Goal: Transaction & Acquisition: Download file/media

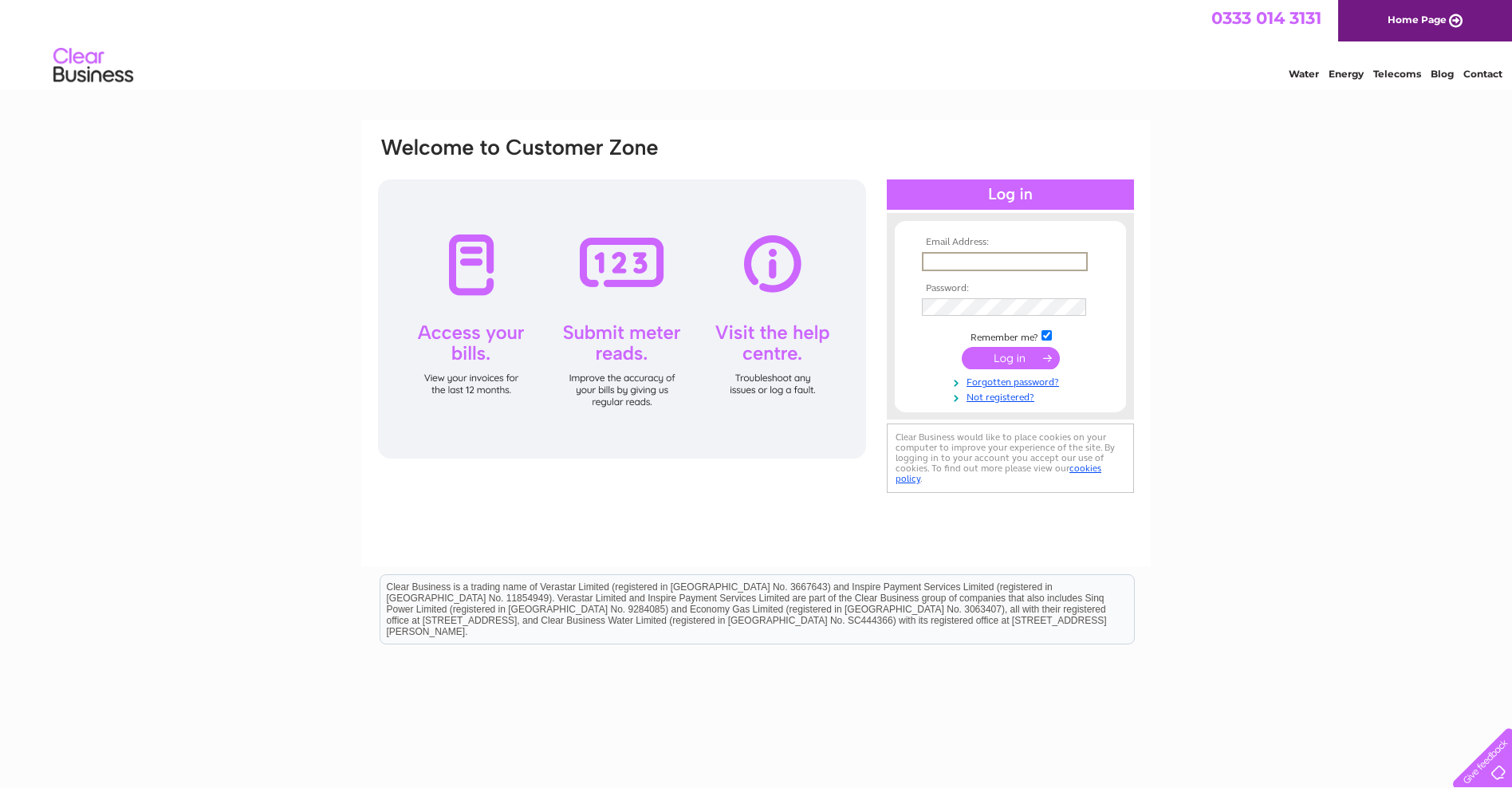
drag, startPoint x: 932, startPoint y: 258, endPoint x: 901, endPoint y: 219, distance: 49.8
click at [931, 250] on td at bounding box center [1010, 262] width 185 height 27
type input "[EMAIL_ADDRESS][DOMAIN_NAME]"
click at [999, 360] on input "submit" at bounding box center [1011, 358] width 98 height 22
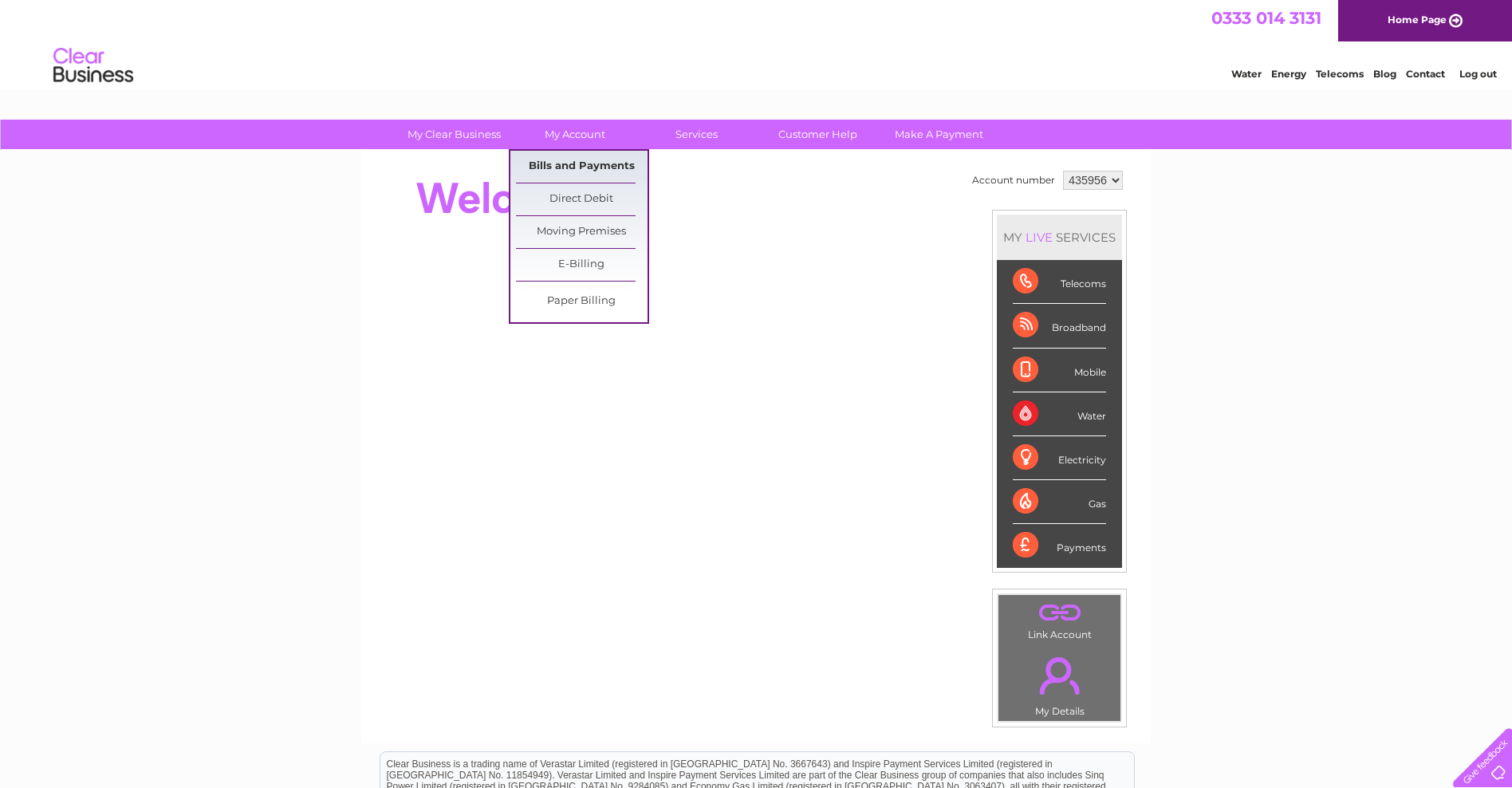
click at [573, 132] on link "My Account" at bounding box center [575, 134] width 132 height 30
click at [565, 161] on link "Bills and Payments" at bounding box center [582, 167] width 132 height 32
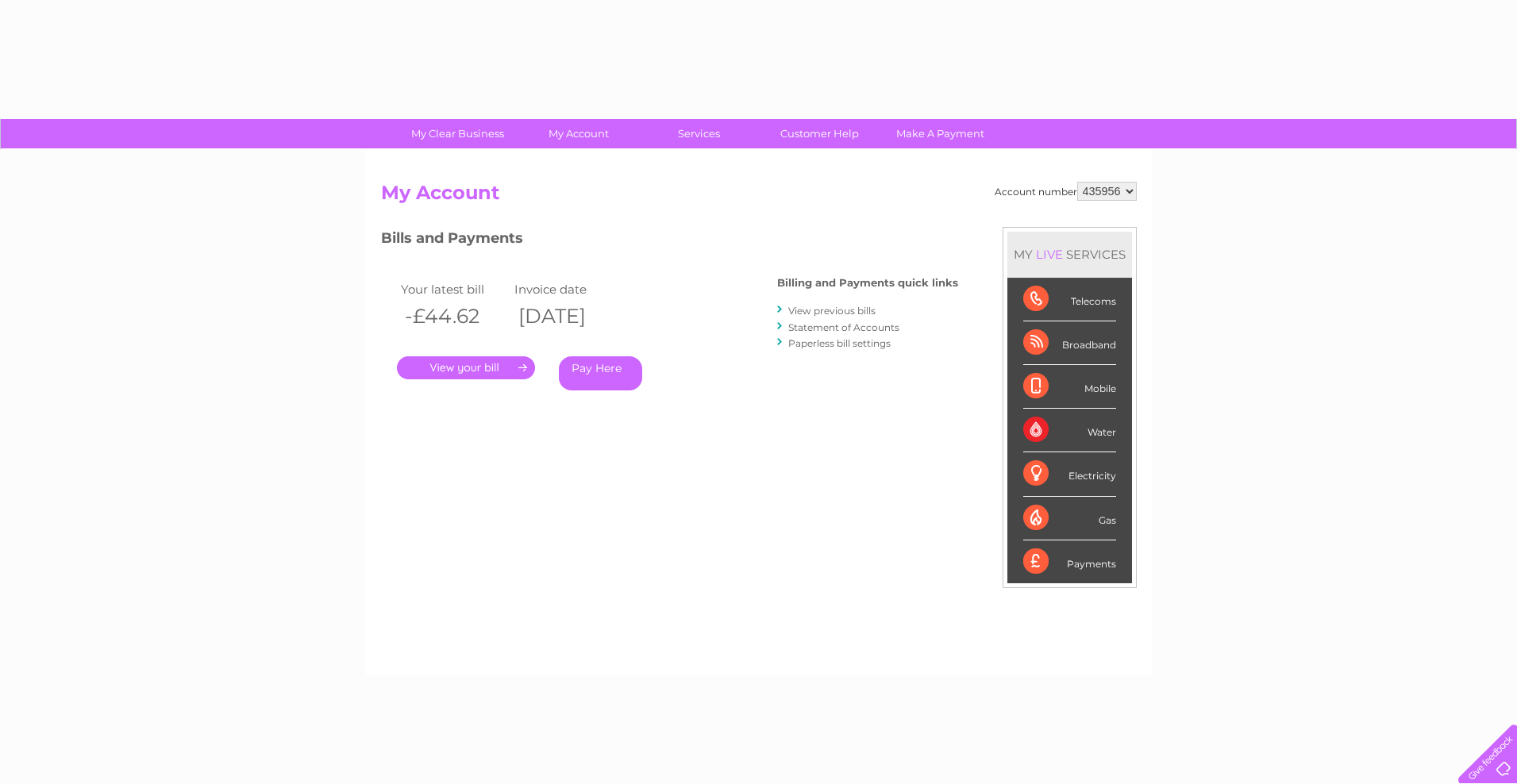
click at [814, 311] on link "View previous bills" at bounding box center [831, 311] width 87 height 12
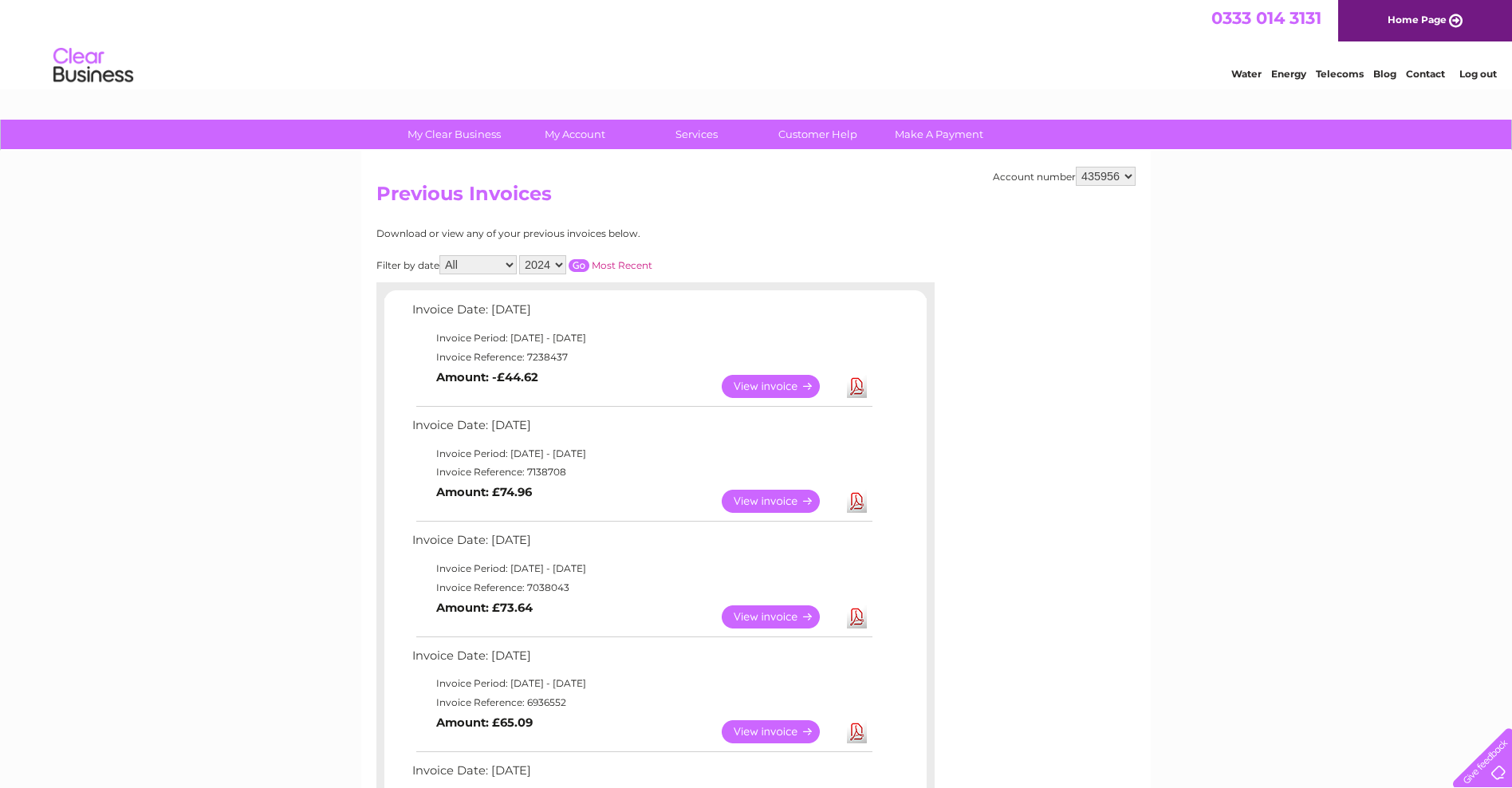
click at [857, 390] on link "Download" at bounding box center [857, 386] width 20 height 23
click at [857, 504] on link "Download" at bounding box center [857, 501] width 20 height 23
click at [855, 620] on link "Download" at bounding box center [857, 617] width 20 height 23
click at [858, 735] on link "Download" at bounding box center [857, 732] width 20 height 23
